Goal: Task Accomplishment & Management: Complete application form

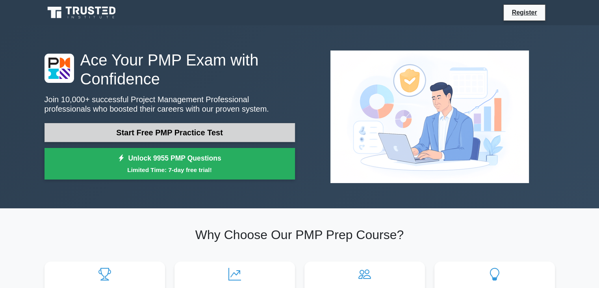
click at [225, 135] on link "Start Free PMP Practice Test" at bounding box center [170, 132] width 251 height 19
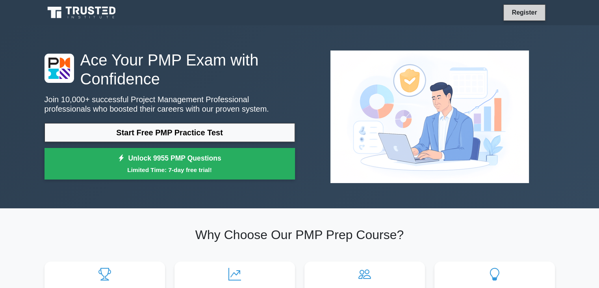
click at [535, 15] on link "Register" at bounding box center [524, 12] width 35 height 10
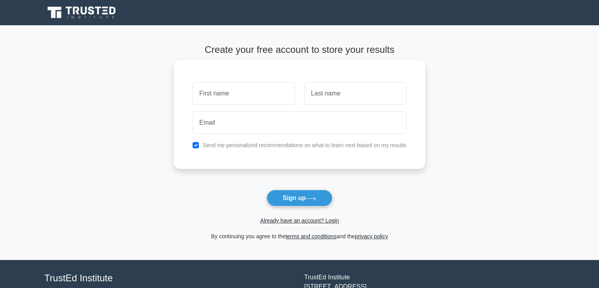
click at [239, 98] on input "text" at bounding box center [244, 93] width 102 height 23
type input "Rosmel"
click at [329, 98] on input "text" at bounding box center [356, 93] width 102 height 23
type input "Gonzales Samayani"
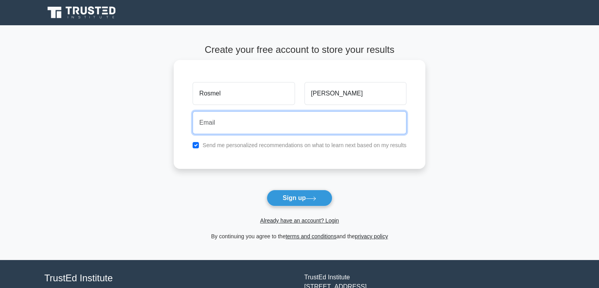
click at [294, 126] on input "email" at bounding box center [300, 122] width 214 height 23
type input "[EMAIL_ADDRESS][DOMAIN_NAME]"
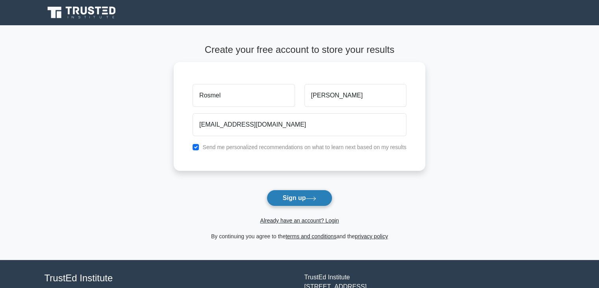
click at [305, 197] on button "Sign up" at bounding box center [300, 198] width 66 height 17
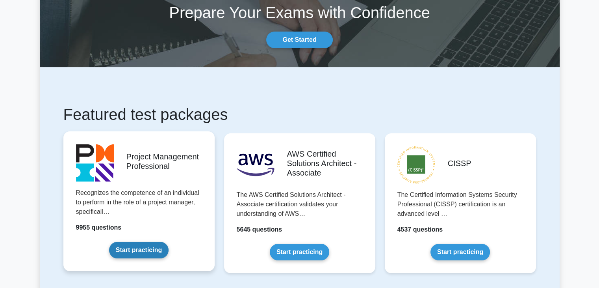
scroll to position [52, 0]
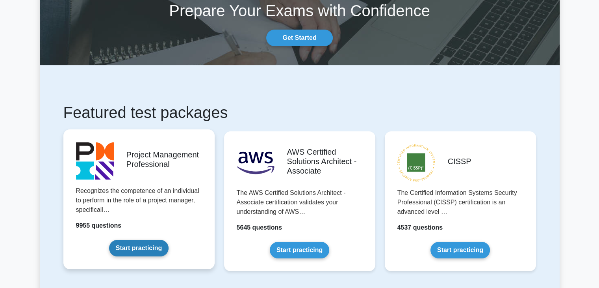
click at [149, 247] on link "Start practicing" at bounding box center [139, 248] width 60 height 17
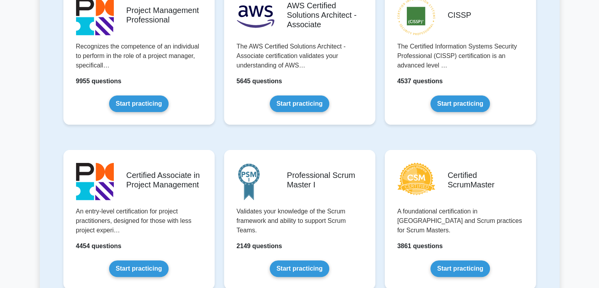
scroll to position [210, 0]
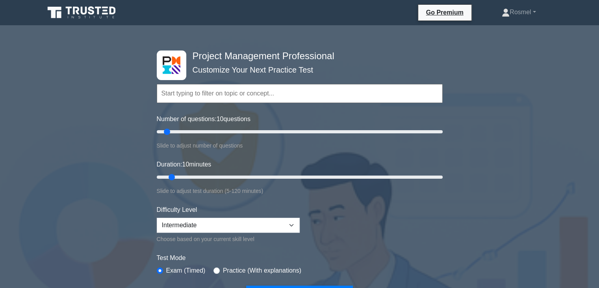
click at [378, 88] on input "text" at bounding box center [300, 93] width 286 height 19
click at [529, 14] on link "Rosmel" at bounding box center [519, 12] width 72 height 16
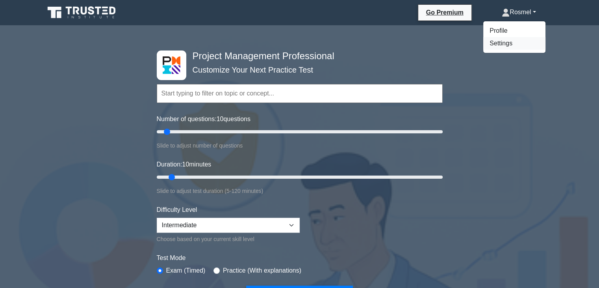
click at [506, 43] on link "Settings" at bounding box center [515, 43] width 62 height 13
